Goal: Task Accomplishment & Management: Use online tool/utility

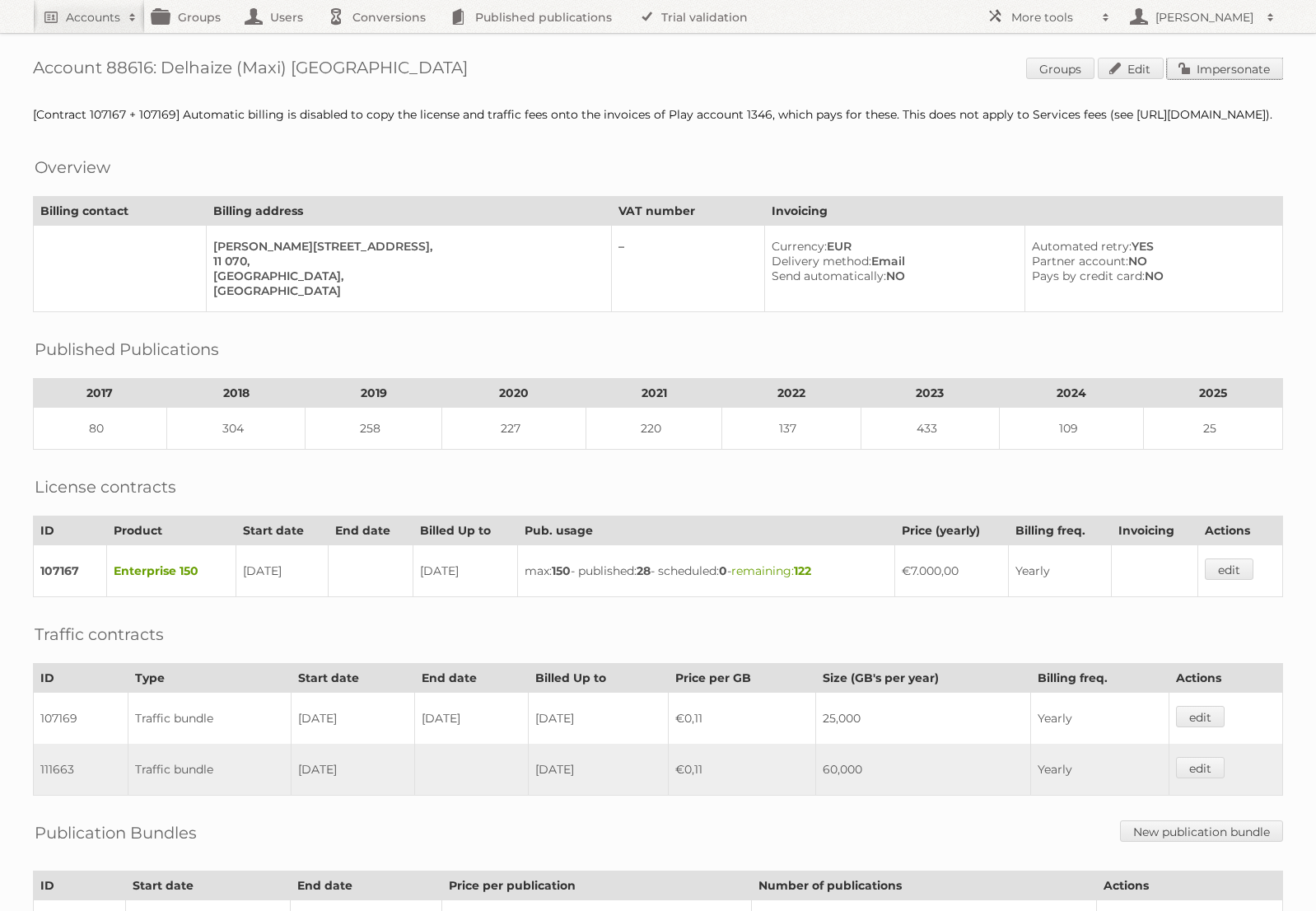
click at [1219, 75] on link "Impersonate" at bounding box center [1225, 68] width 116 height 21
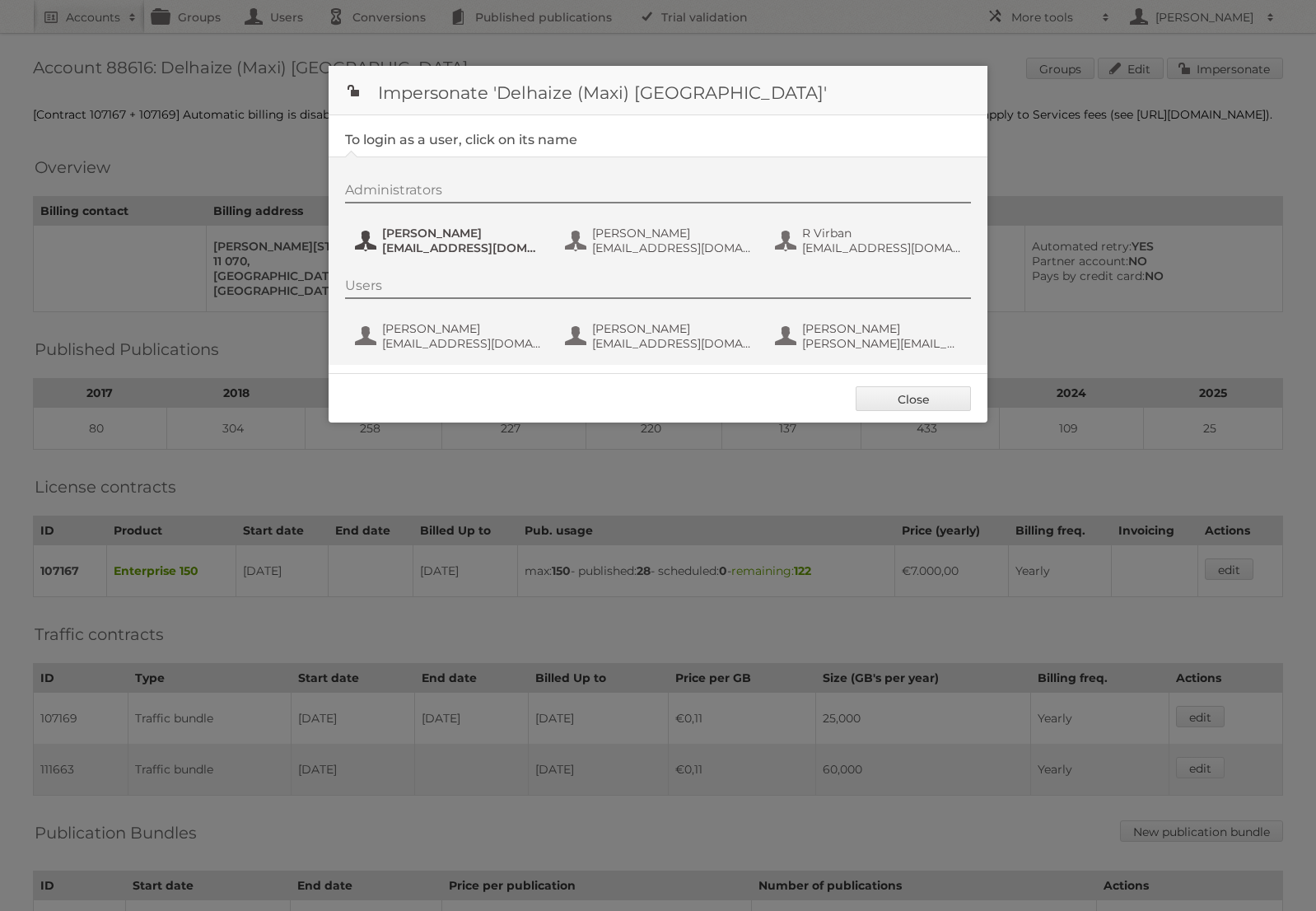
click at [478, 249] on span "marija.bokic@delhaize.rs" at bounding box center [463, 248] width 160 height 15
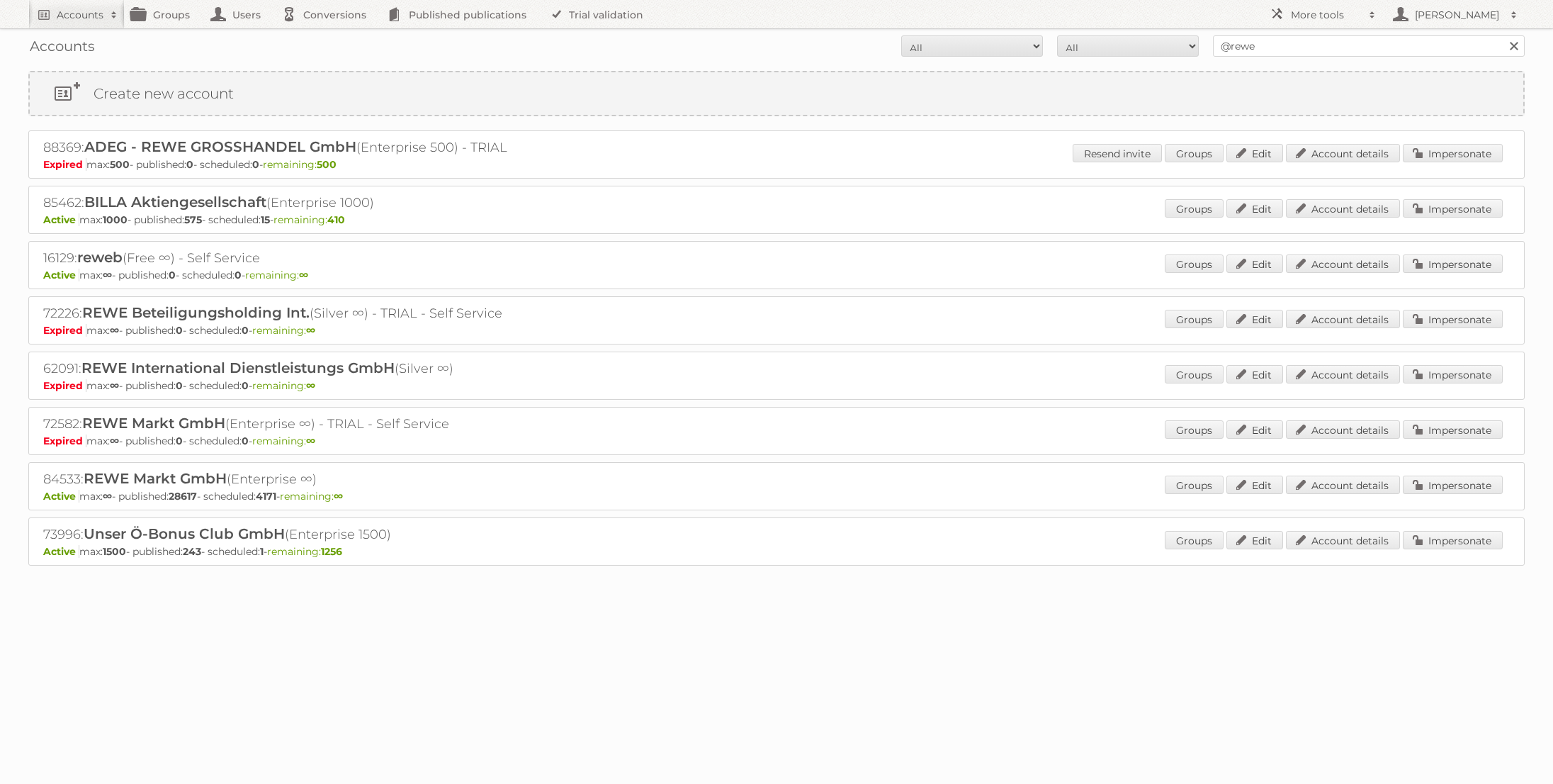
click at [1321, 47] on input "@rewe" at bounding box center [1369, 46] width 312 height 21
type input "edeka ict"
click at [1503, 36] on input "Search" at bounding box center [1513, 46] width 21 height 21
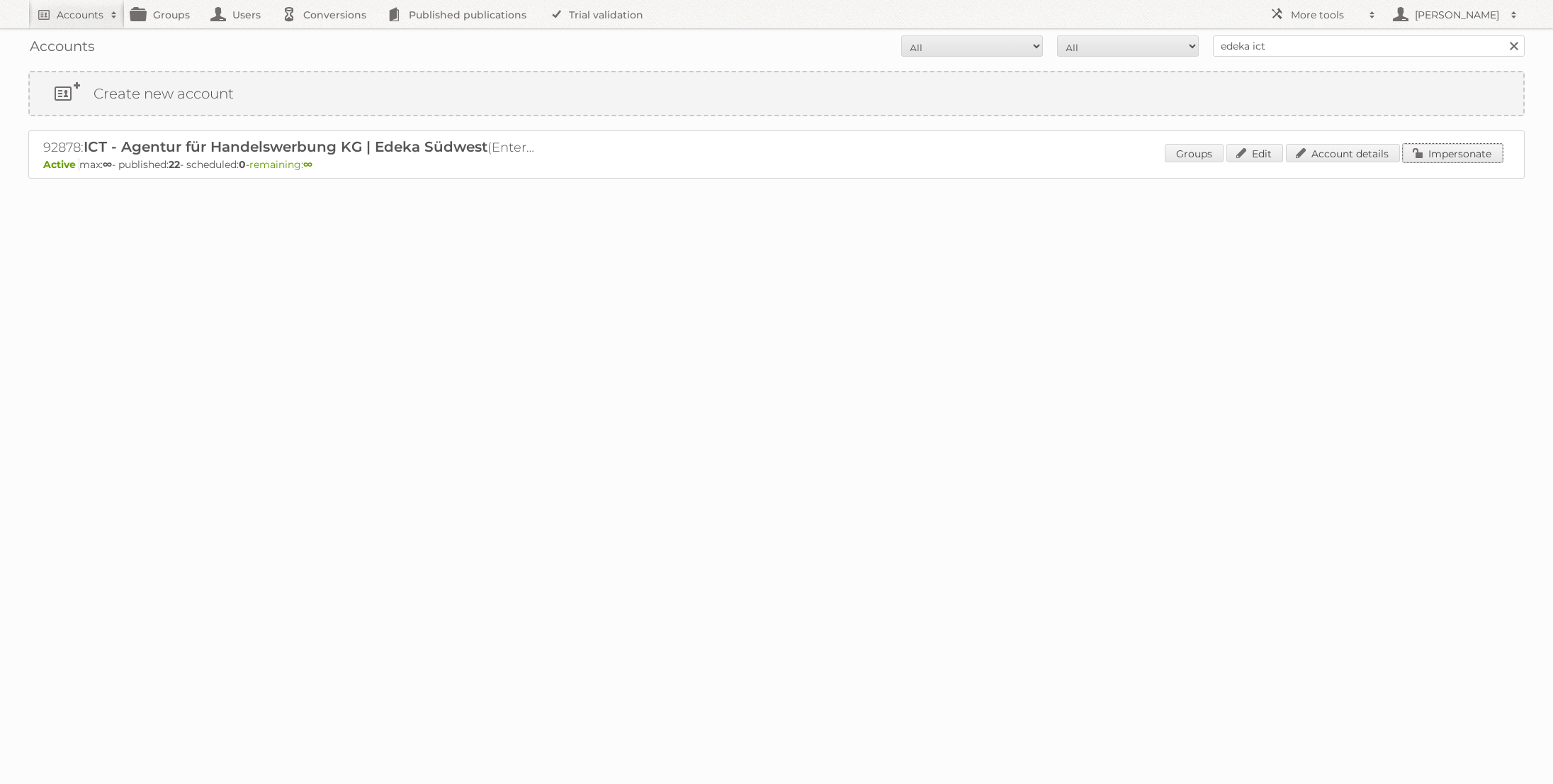
click at [1457, 147] on link "Impersonate" at bounding box center [1453, 153] width 100 height 18
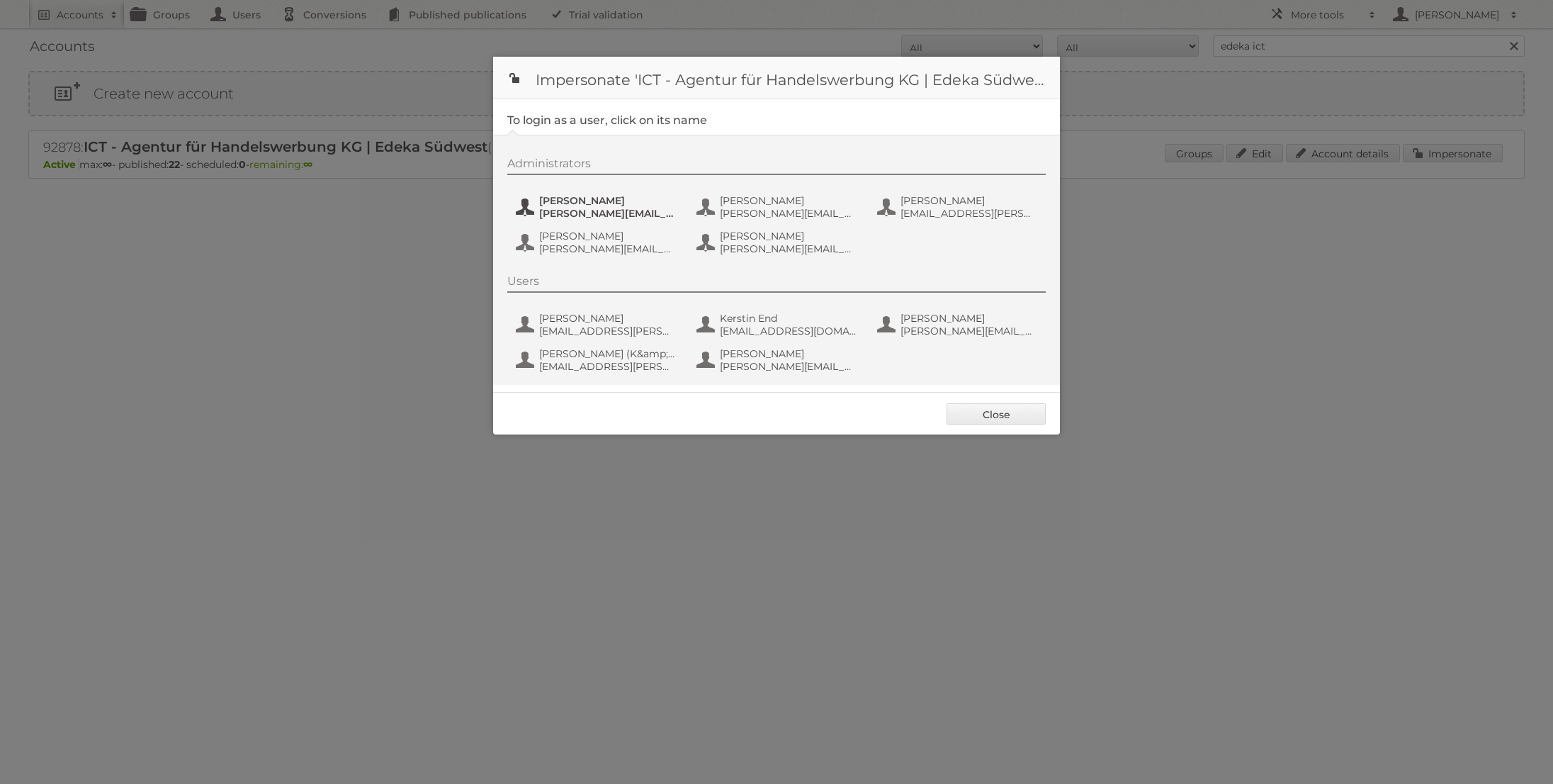
click at [646, 204] on span "Benjamin Discher" at bounding box center [608, 200] width 138 height 13
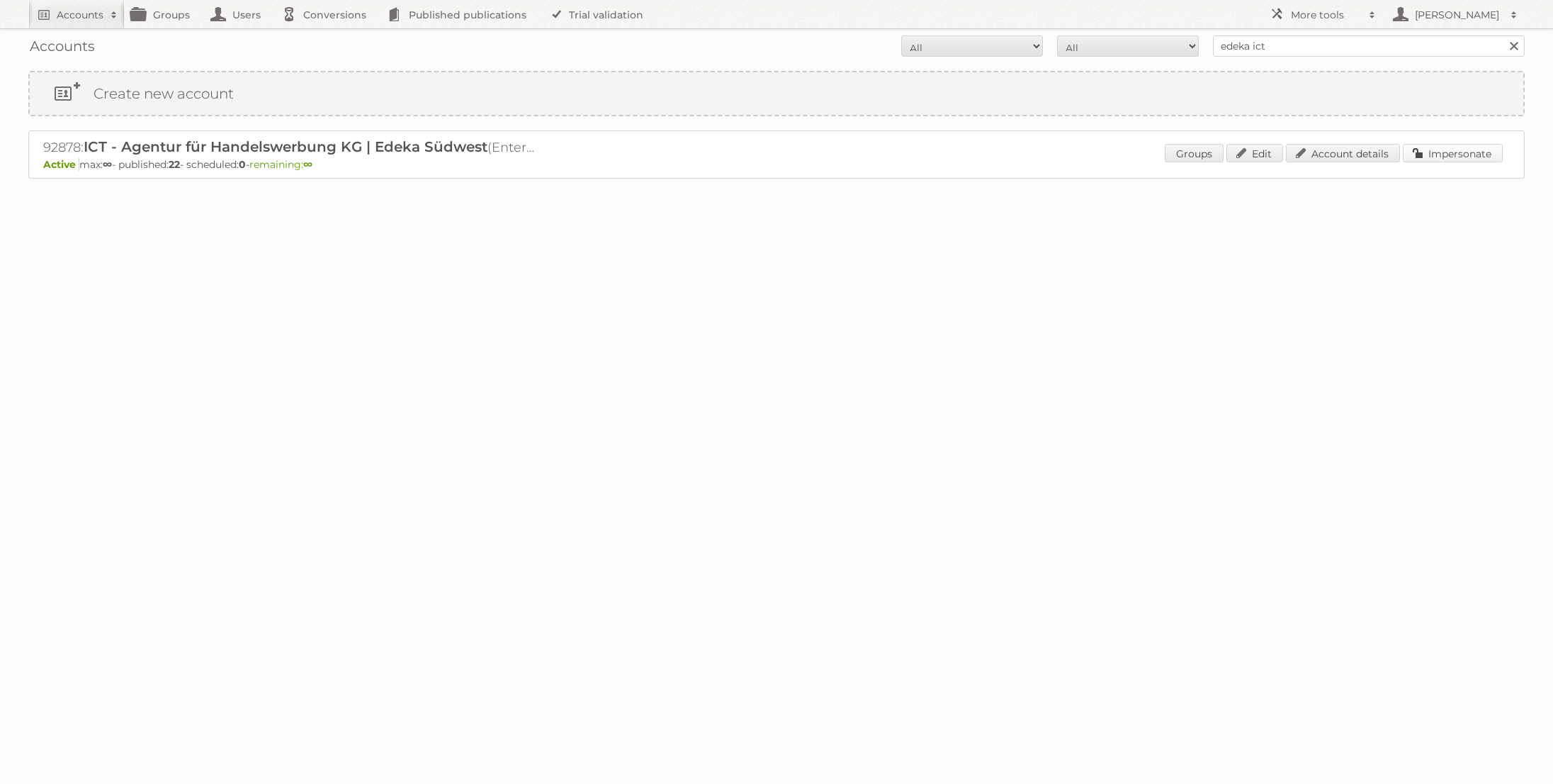
click at [1449, 149] on link "Impersonate" at bounding box center [1453, 153] width 100 height 18
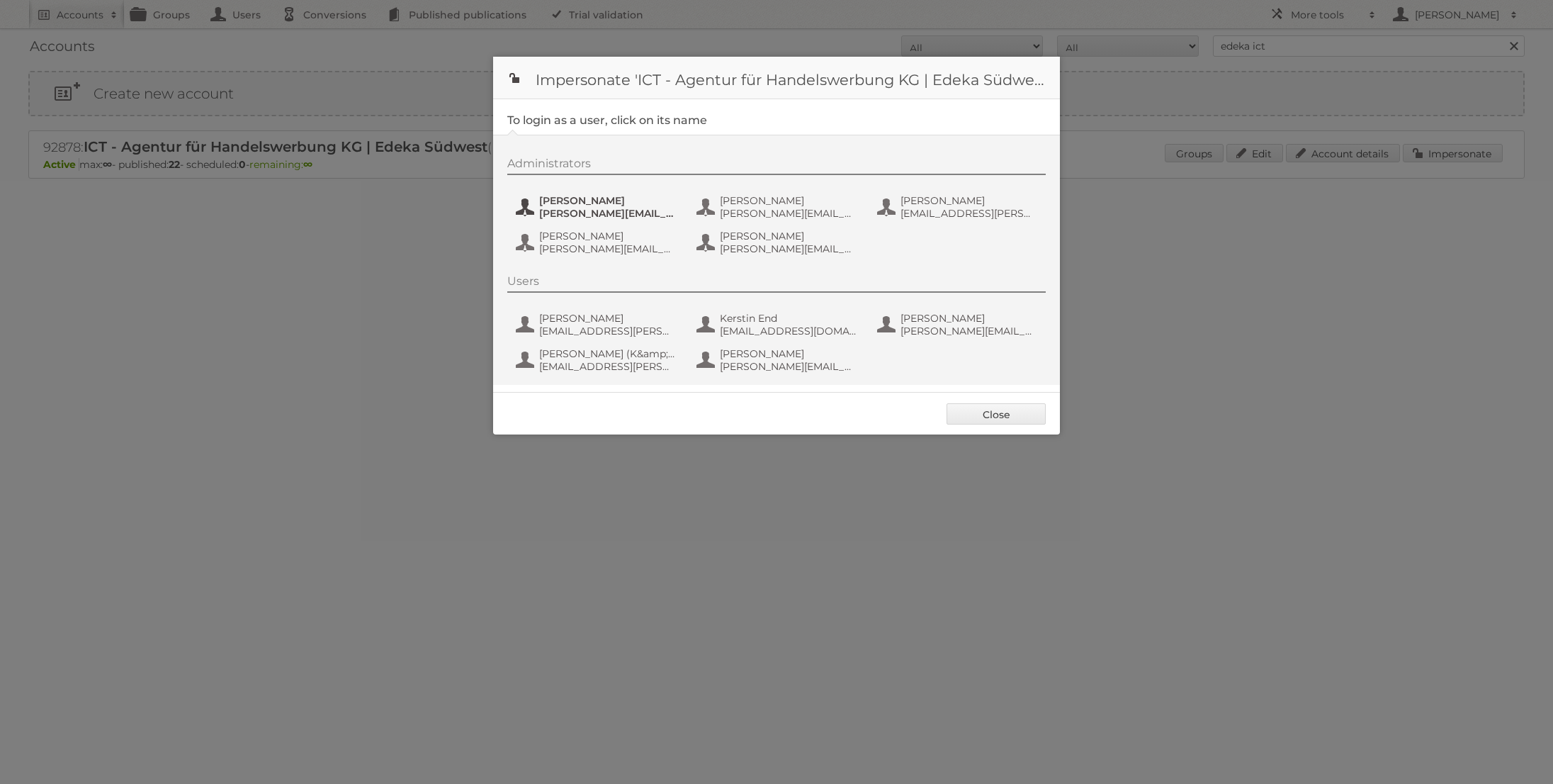
click at [622, 214] on span "[PERSON_NAME][EMAIL_ADDRESS][PERSON_NAME][DOMAIN_NAME]" at bounding box center [608, 214] width 138 height 13
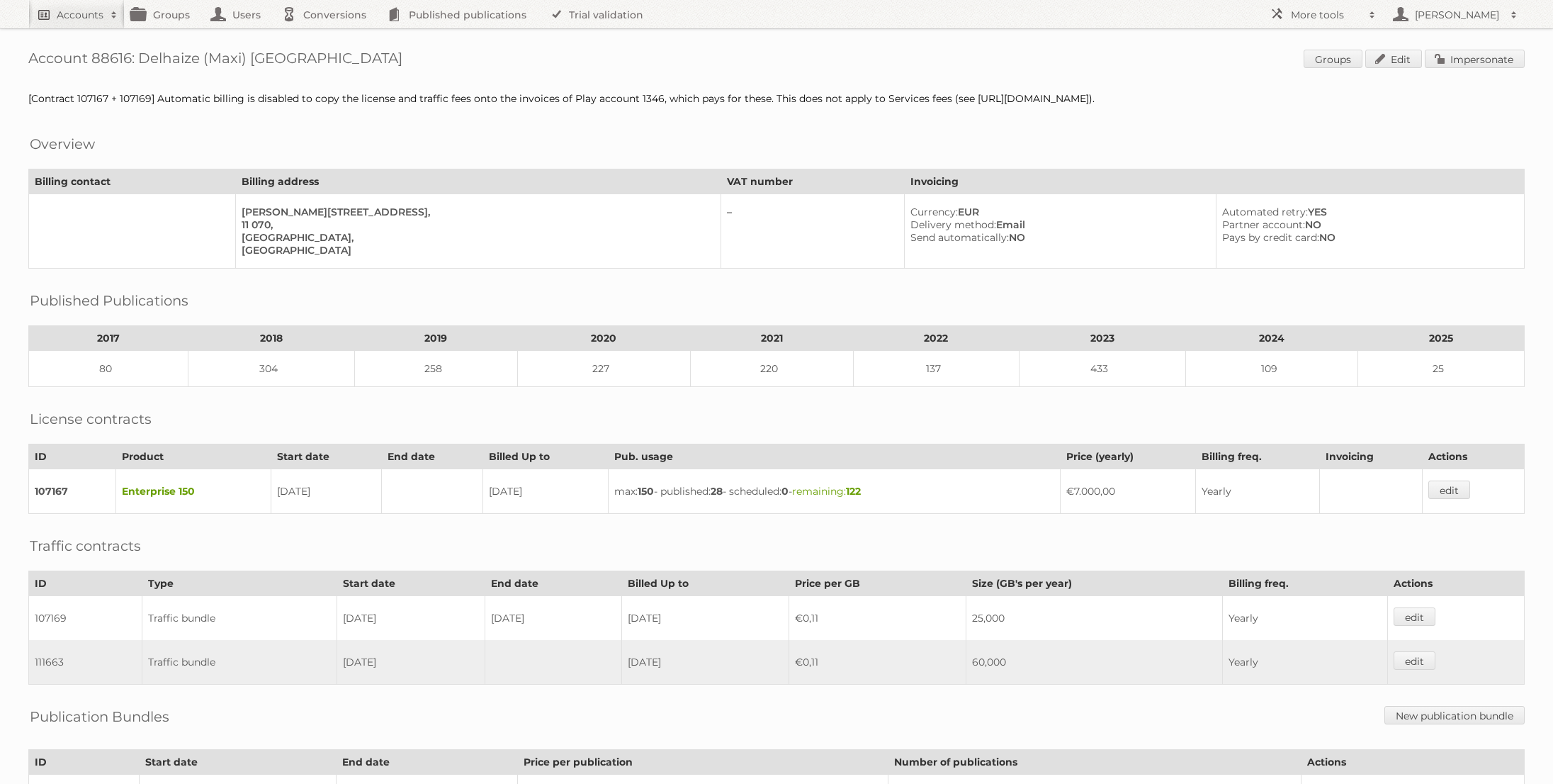
click at [97, 24] on link "Accounts" at bounding box center [77, 14] width 97 height 28
type input"] "@netto-online"
click at [327, 36] on input "Search" at bounding box center [337, 47] width 21 height 21
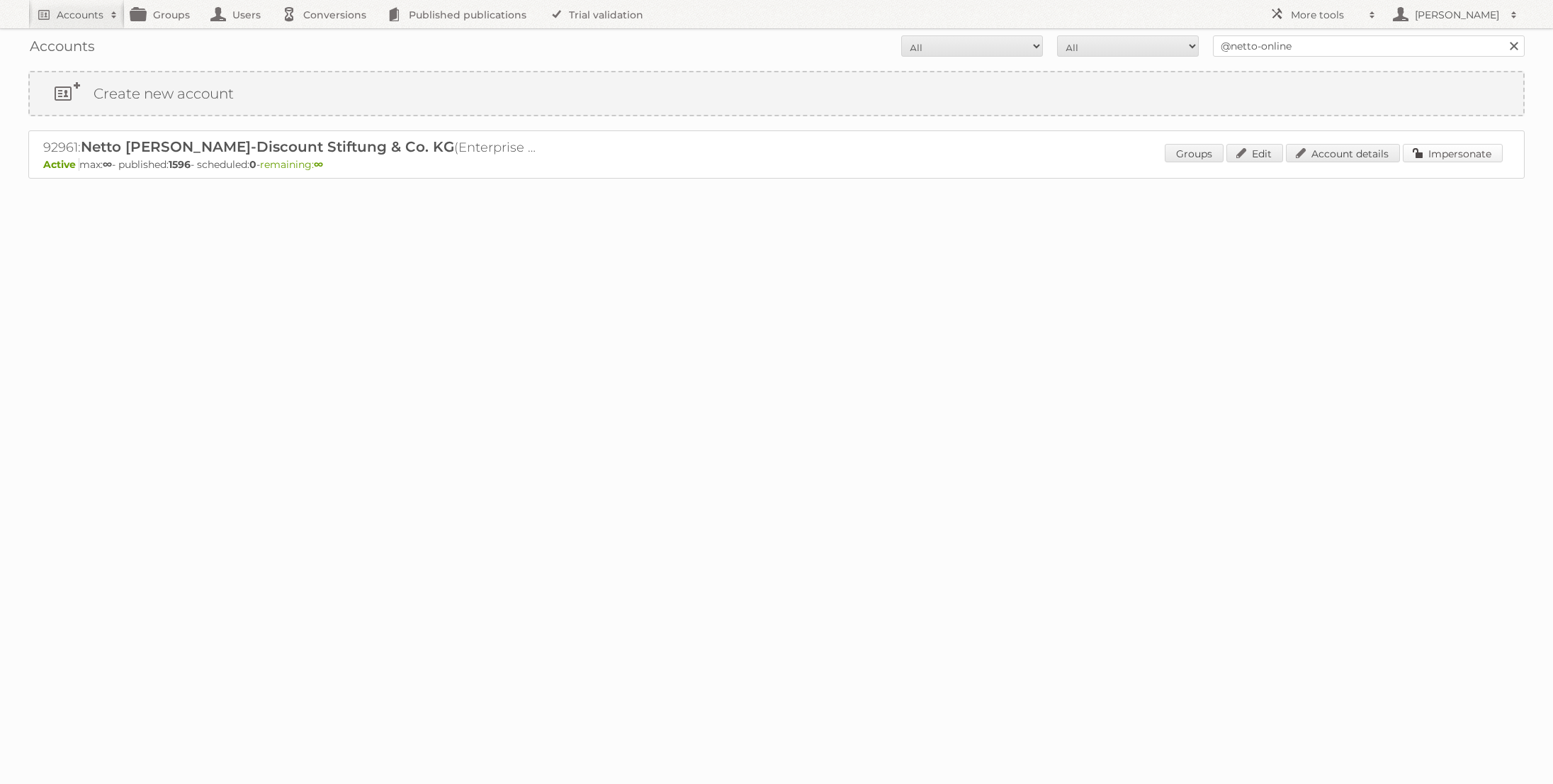
click at [1430, 158] on link "Impersonate" at bounding box center [1453, 153] width 100 height 18
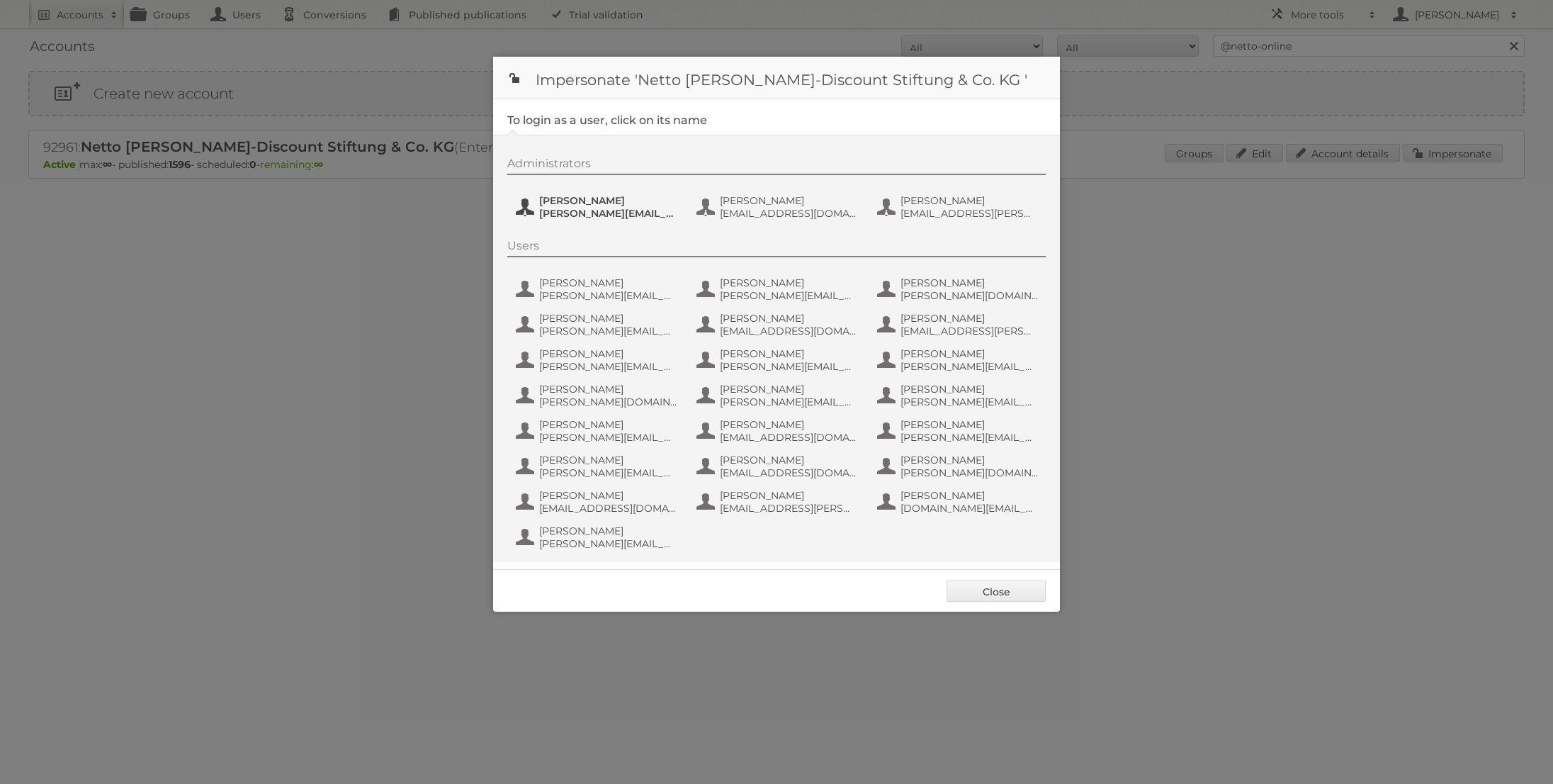
click at [601, 218] on span "henri.schmidhuber@netto-online.de" at bounding box center [608, 214] width 138 height 13
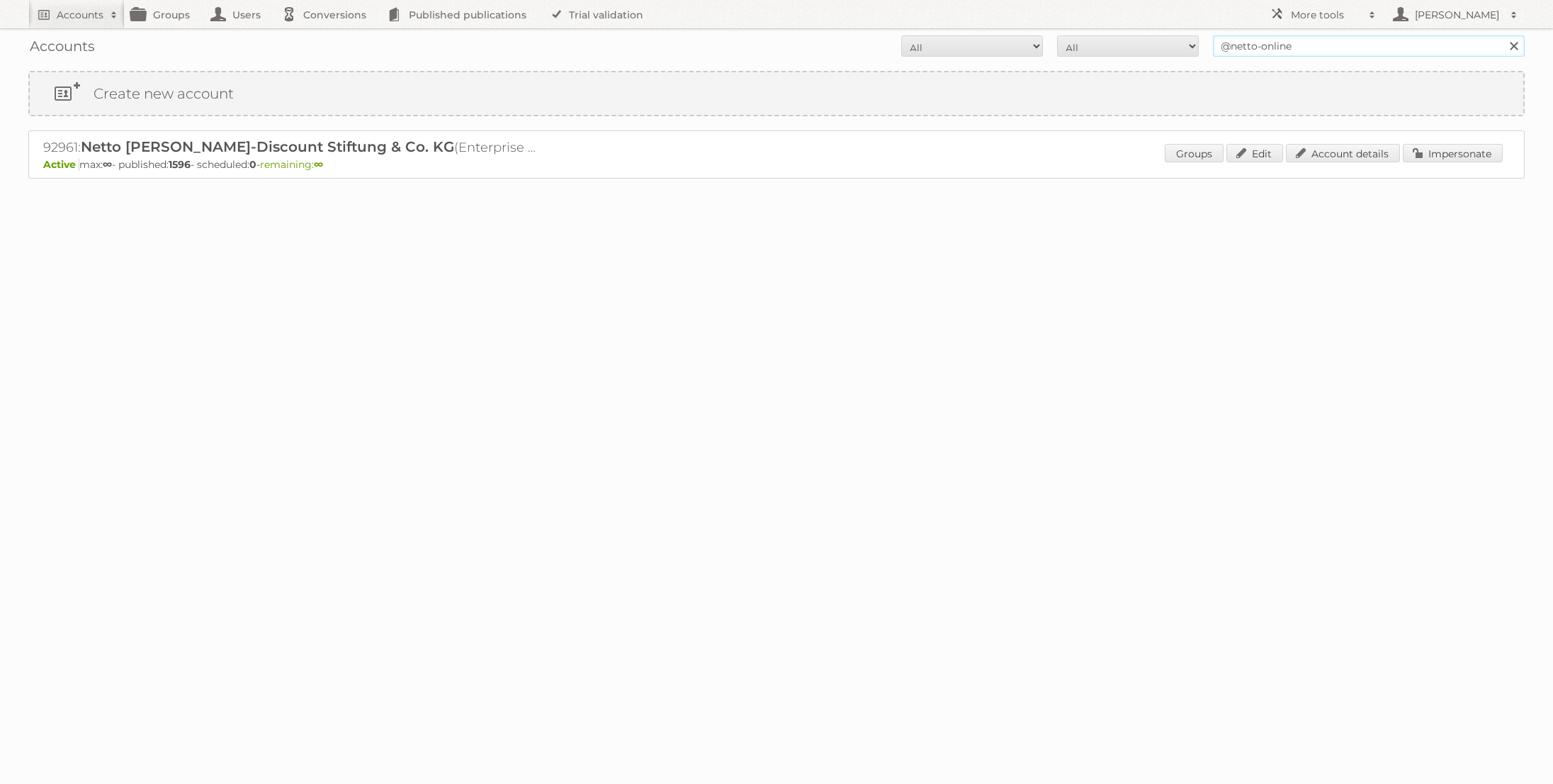
click at [1277, 44] on input "@netto-online" at bounding box center [1369, 46] width 312 height 21
click at [1275, 40] on input "rewe" at bounding box center [1369, 46] width 312 height 21
drag, startPoint x: 1266, startPoint y: 48, endPoint x: 1244, endPoint y: 49, distance: 22.0
click at [1266, 48] on input "rewe" at bounding box center [1369, 46] width 312 height 21
click at [1237, 46] on input "rewe" at bounding box center [1369, 46] width 312 height 21
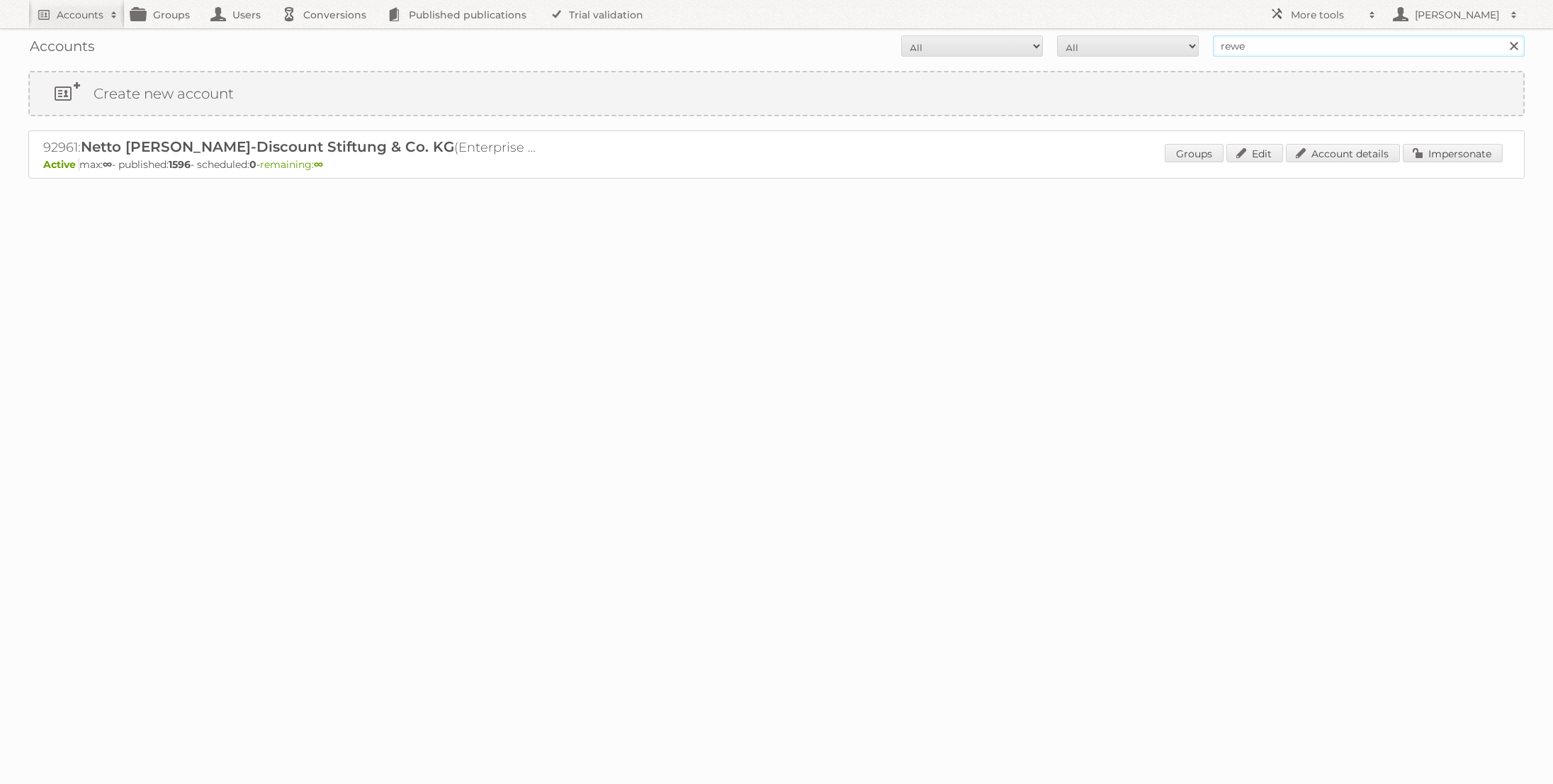
click at [1237, 46] on input "rewe" at bounding box center [1369, 46] width 312 height 21
type input "@rewe"
click at [1503, 36] on input "Search" at bounding box center [1513, 46] width 21 height 21
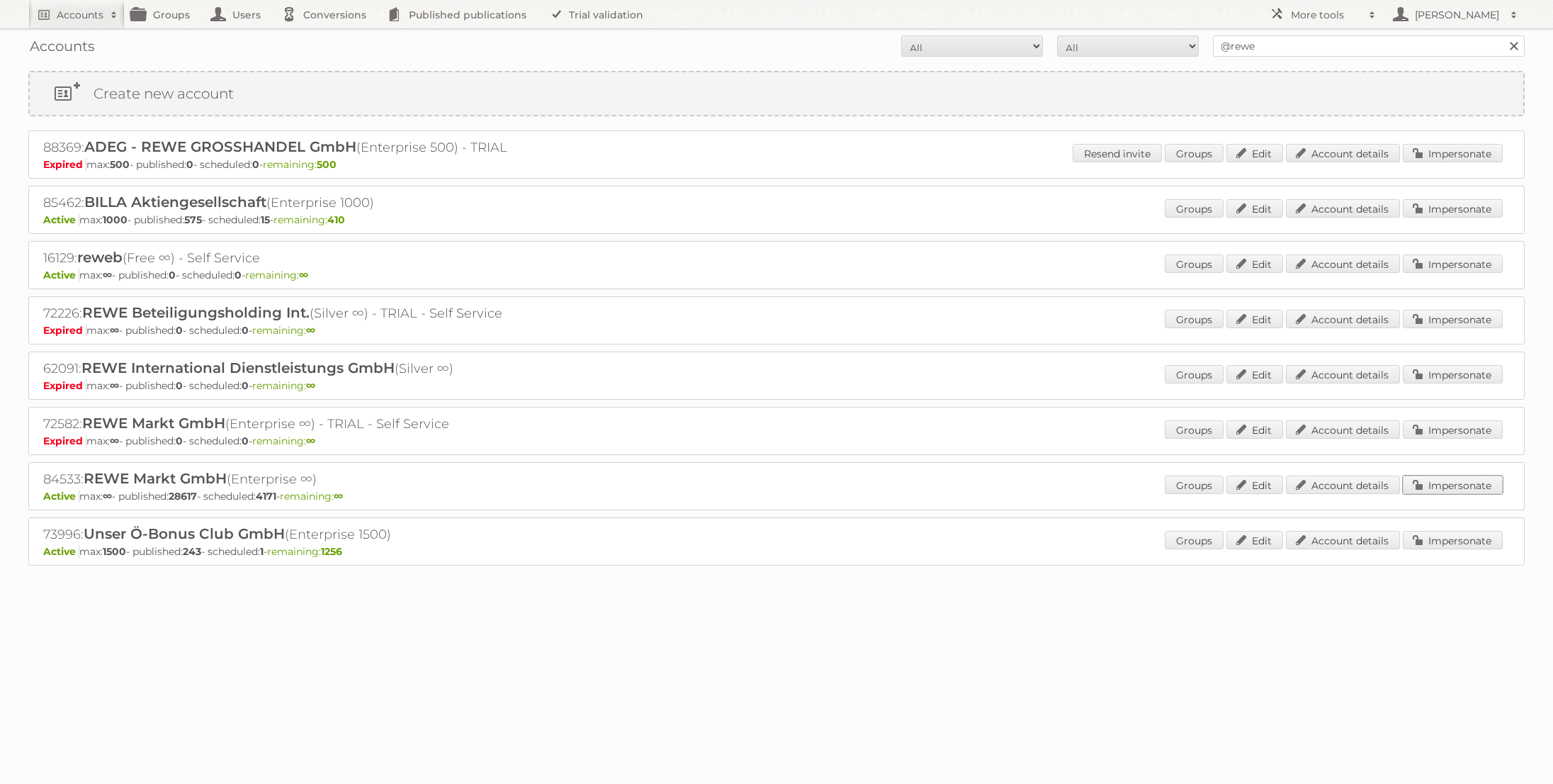
drag, startPoint x: 1481, startPoint y: 486, endPoint x: 1356, endPoint y: 472, distance: 125.8
click at [1481, 486] on link "Impersonate" at bounding box center [1453, 484] width 100 height 18
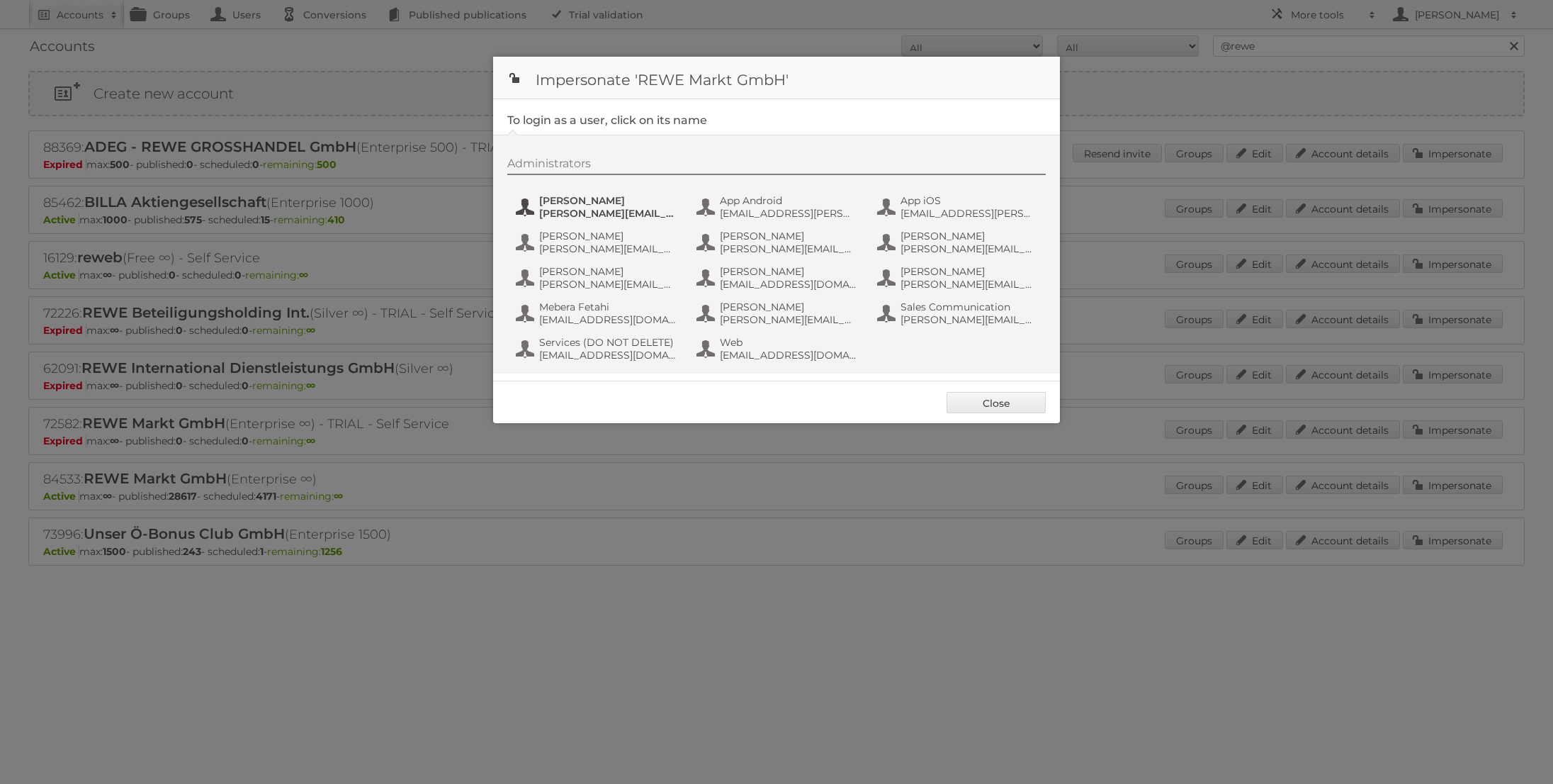
click at [634, 213] on span "[PERSON_NAME][EMAIL_ADDRESS][PERSON_NAME][DOMAIN_NAME]" at bounding box center [608, 214] width 138 height 13
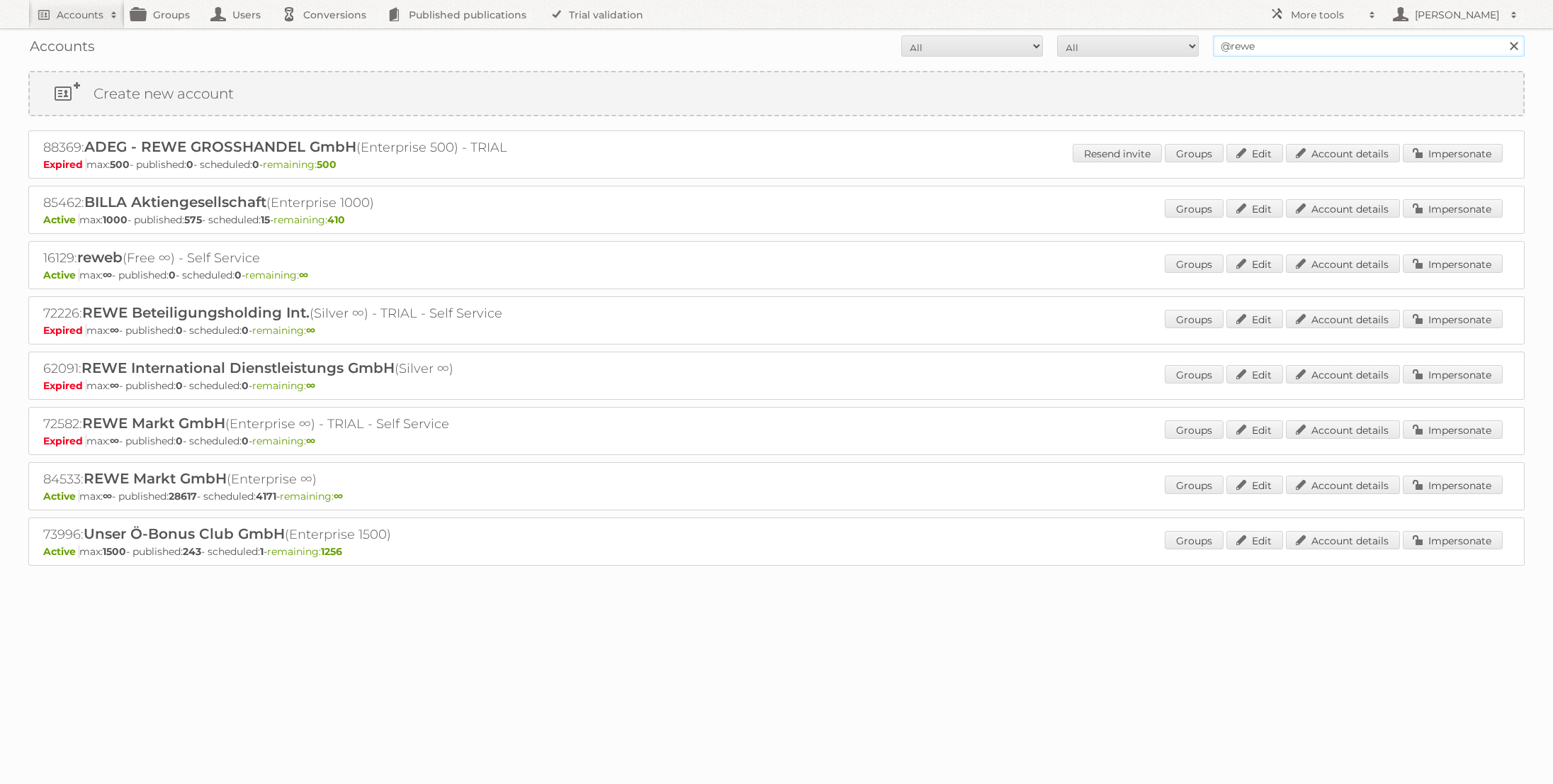
click at [1300, 51] on input "@rewe" at bounding box center [1369, 46] width 312 height 21
type input "@edeka"
click at [1503, 36] on input "Search" at bounding box center [1513, 46] width 21 height 21
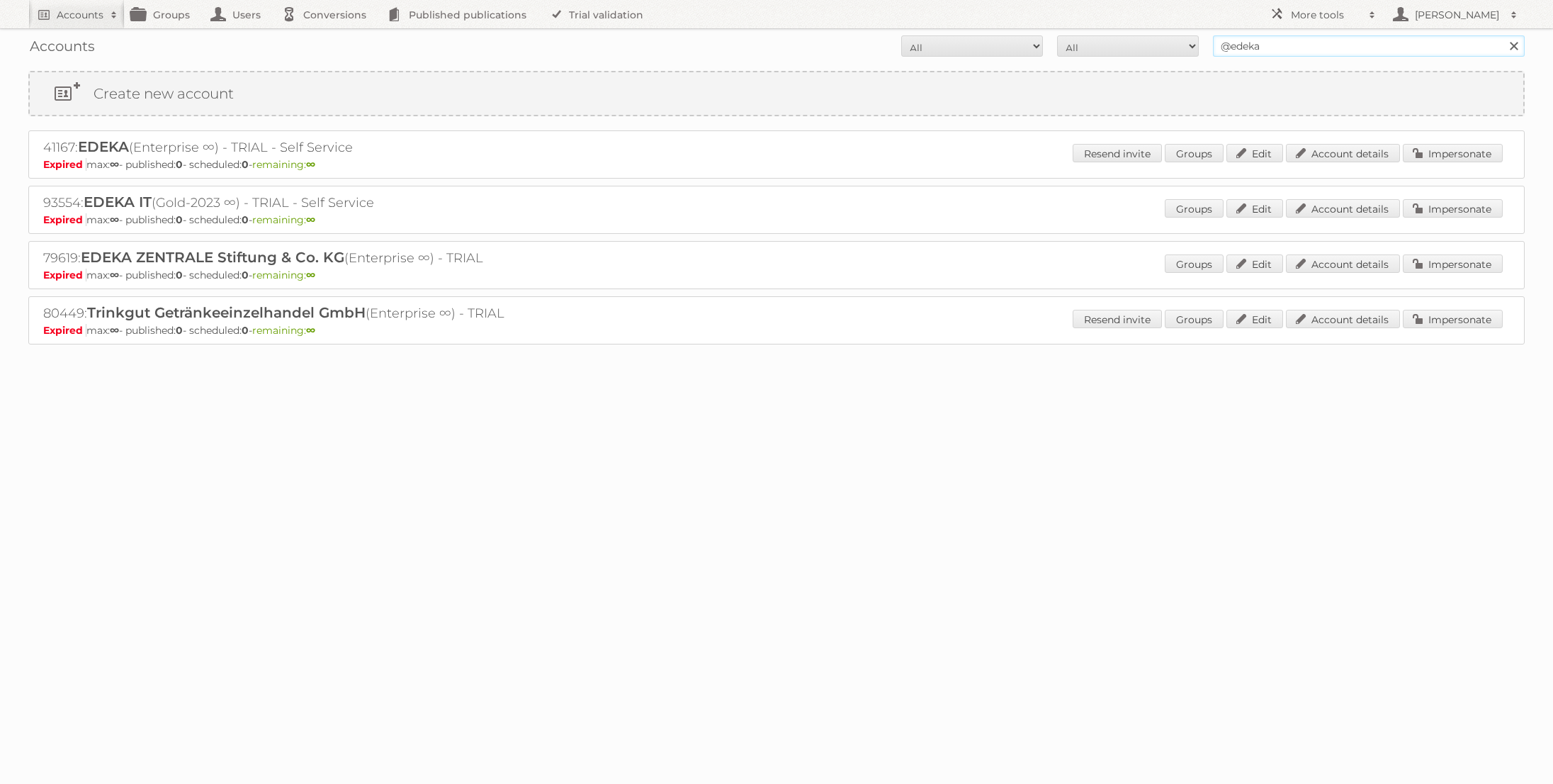
click at [1257, 41] on input "@edeka" at bounding box center [1369, 46] width 312 height 21
type input "edeka ict"
click at [1503, 36] on input "Search" at bounding box center [1513, 46] width 21 height 21
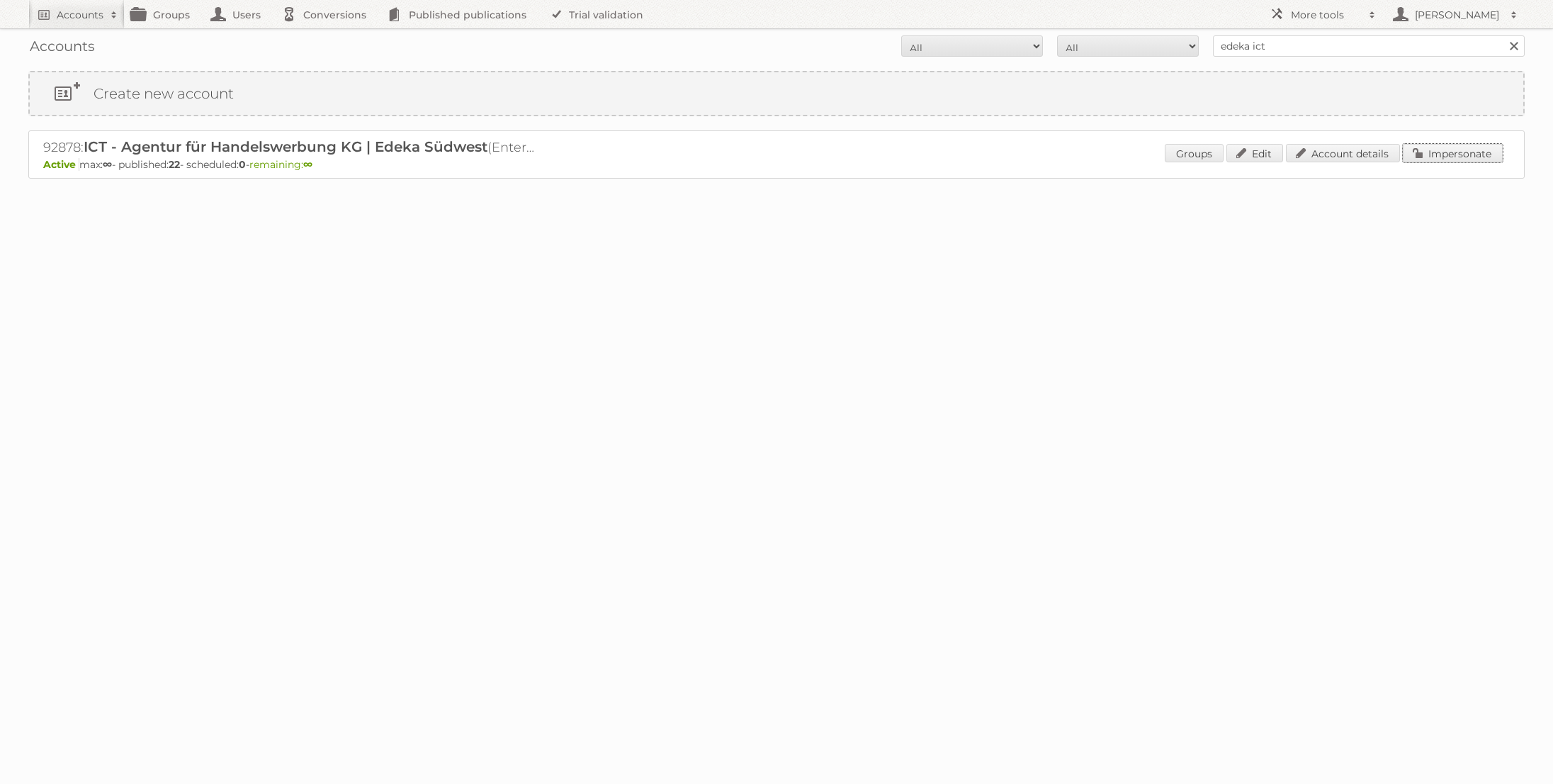
drag, startPoint x: 1449, startPoint y: 151, endPoint x: 1312, endPoint y: 153, distance: 137.0
click at [1449, 151] on link "Impersonate" at bounding box center [1453, 153] width 100 height 18
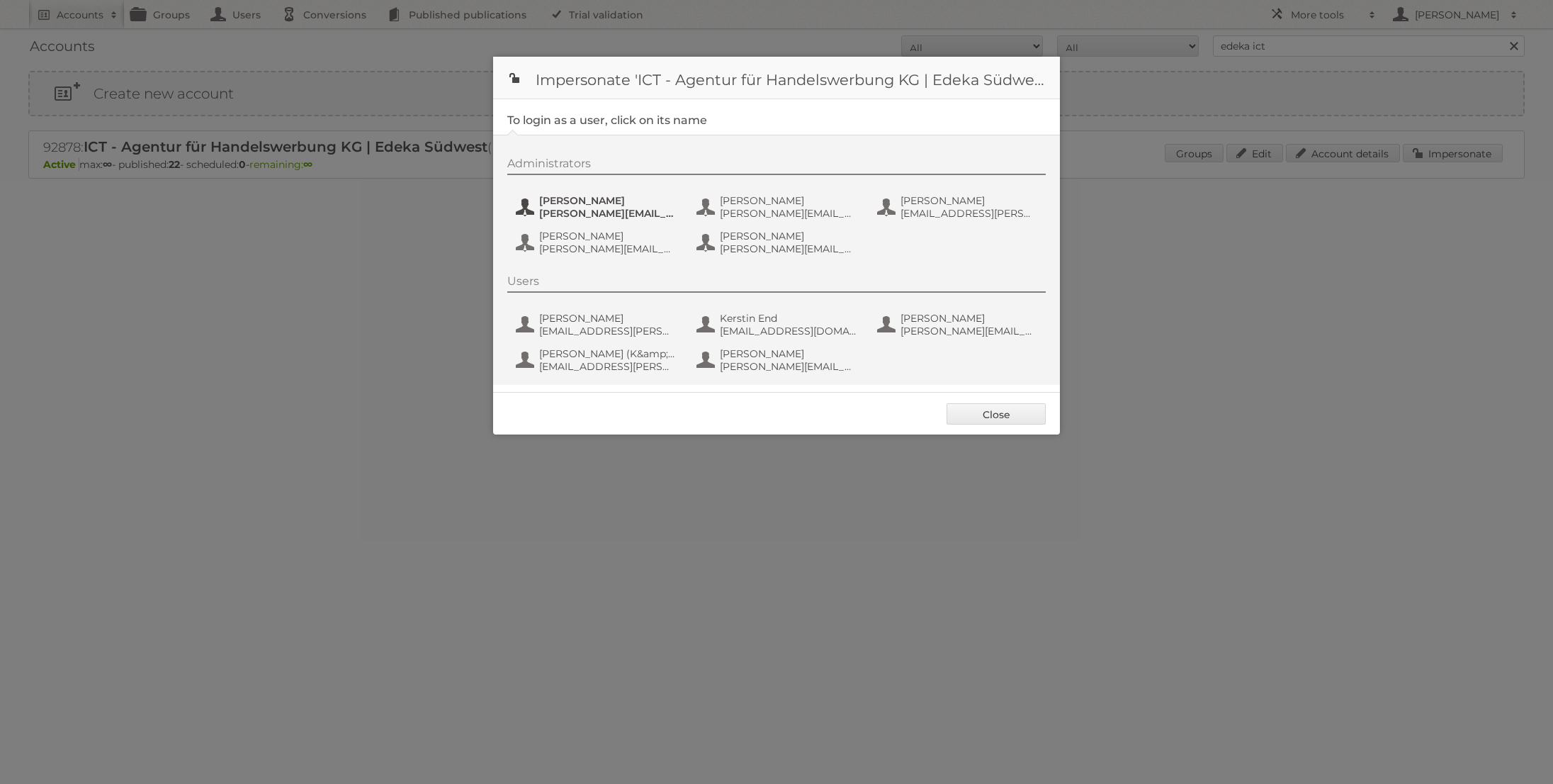
click at [618, 218] on span "[PERSON_NAME][EMAIL_ADDRESS][PERSON_NAME][DOMAIN_NAME]" at bounding box center [608, 214] width 138 height 13
